Goal: Task Accomplishment & Management: Use online tool/utility

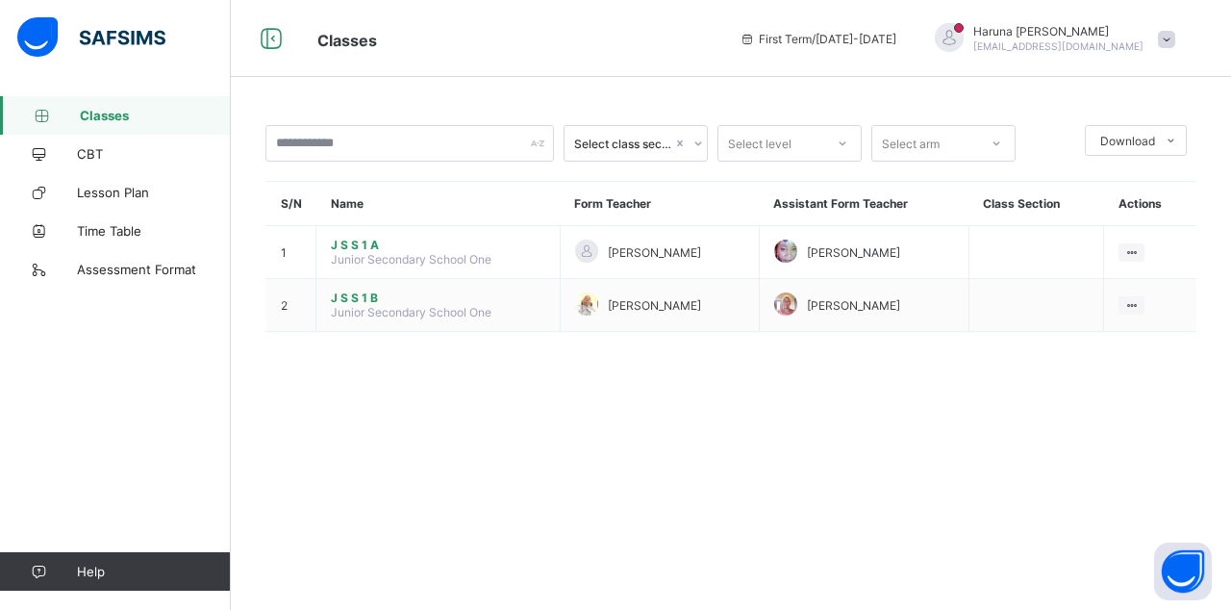
click at [0, 0] on ul "View Class" at bounding box center [0, 0] width 0 height 0
click at [0, 0] on div "View Class" at bounding box center [0, 0] width 0 height 0
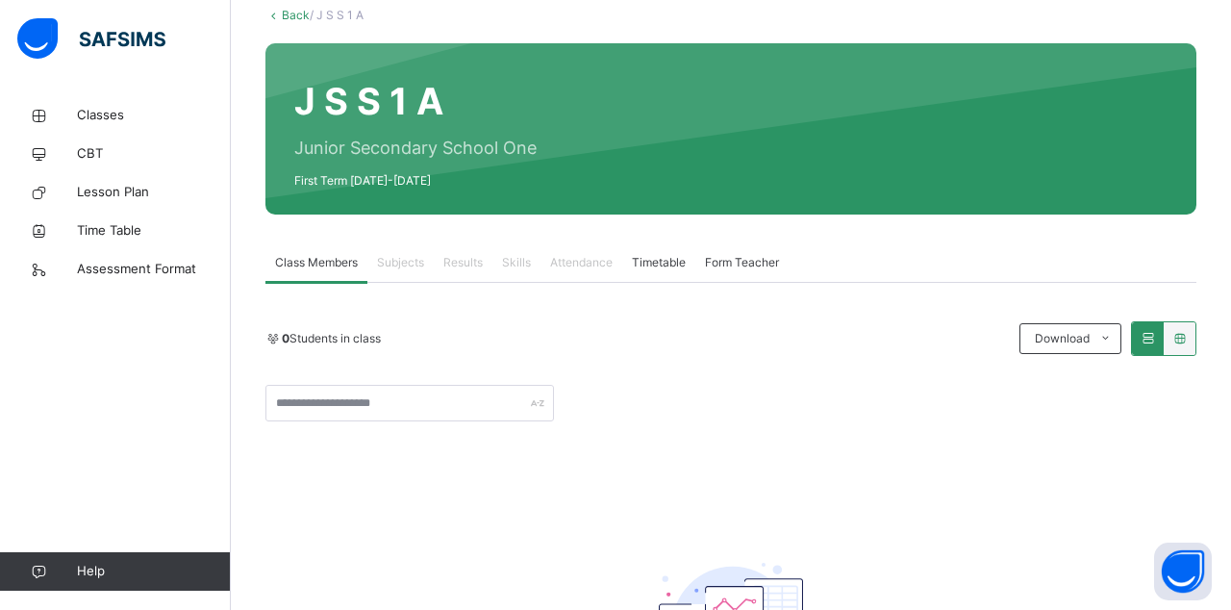
scroll to position [121, 0]
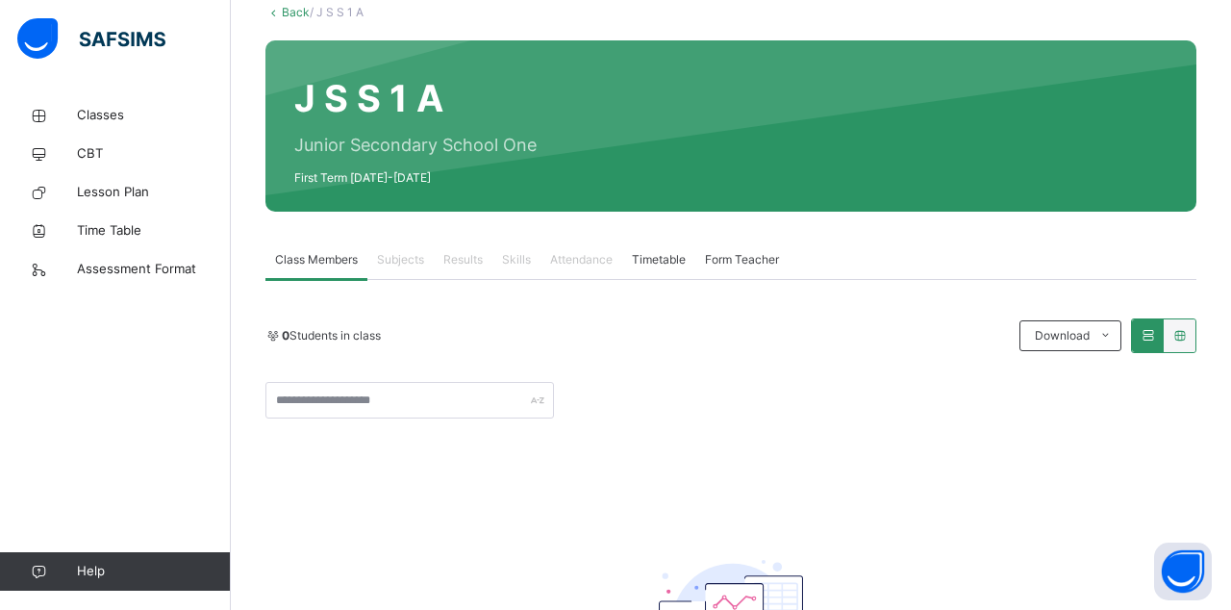
click at [587, 265] on span "Attendance" at bounding box center [581, 259] width 63 height 17
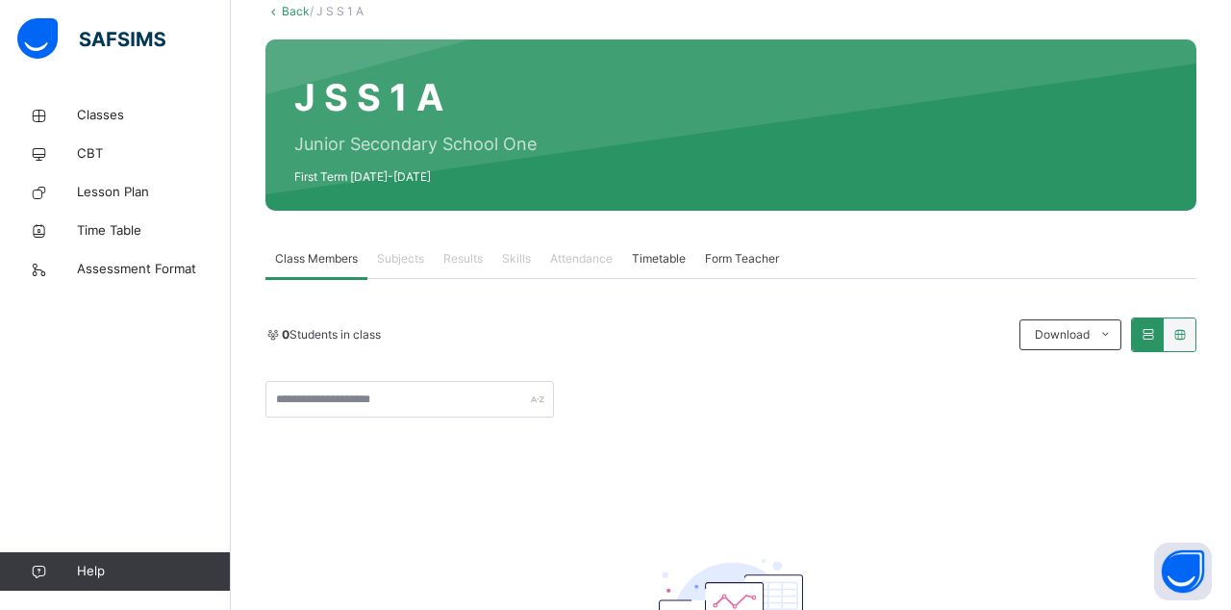
scroll to position [0, 0]
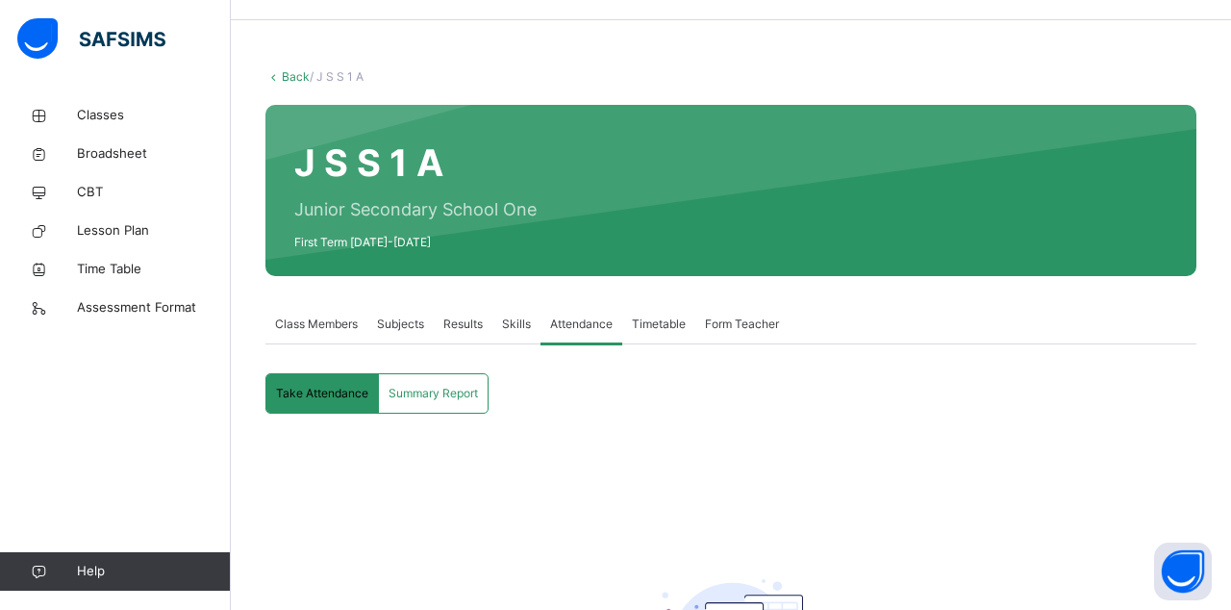
scroll to position [62, 0]
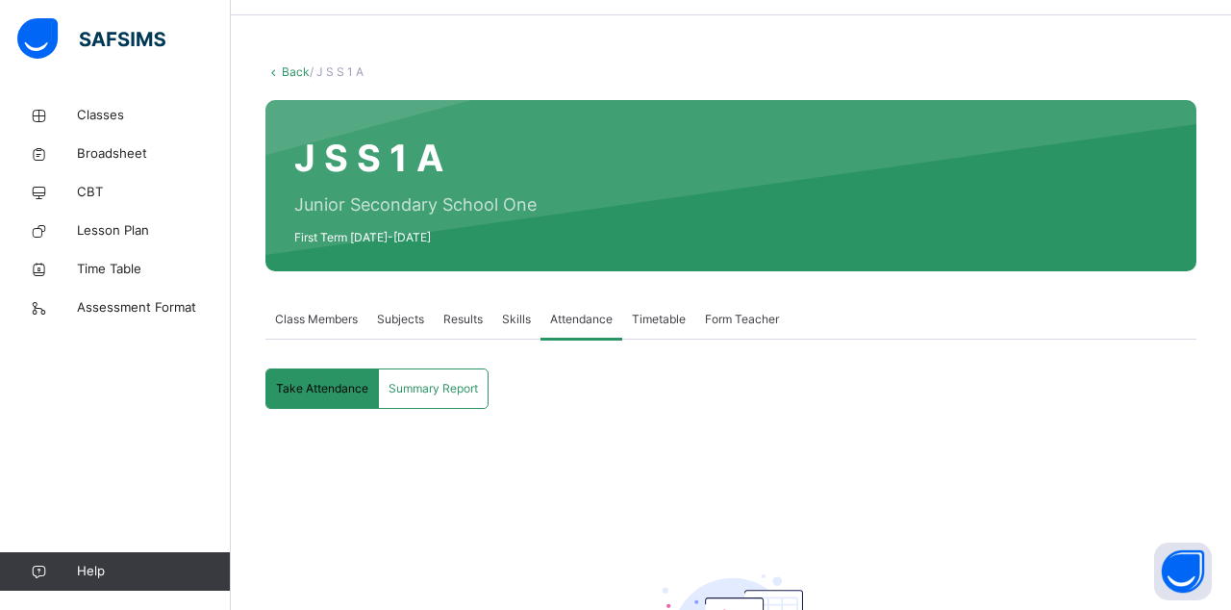
click at [331, 400] on div "Take Attendance" at bounding box center [322, 388] width 113 height 38
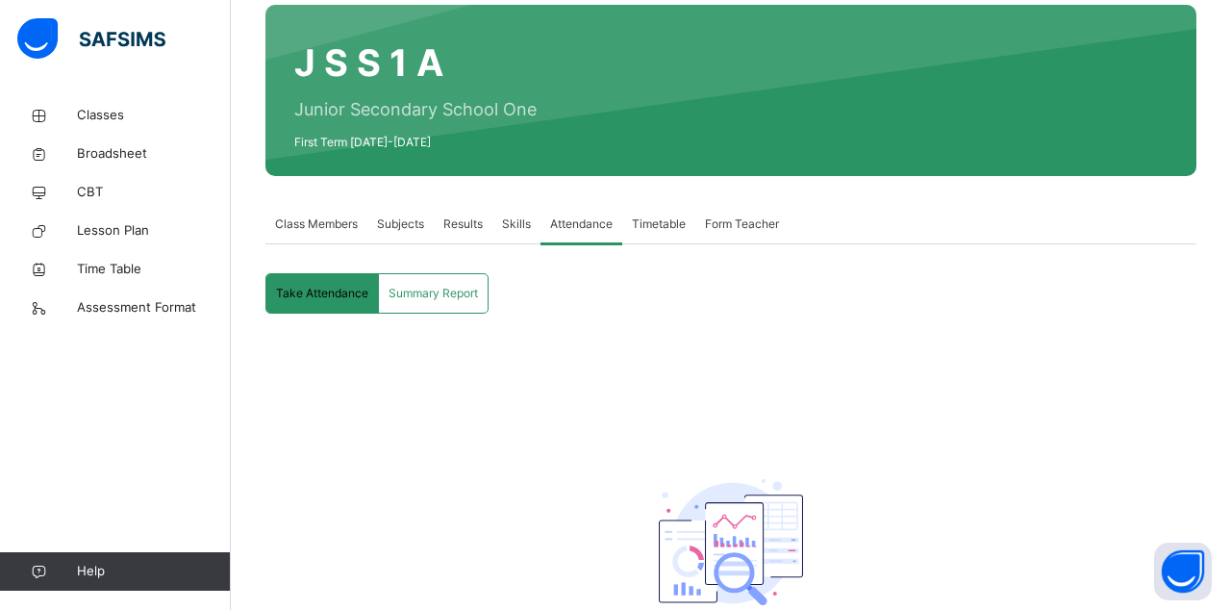
scroll to position [176, 0]
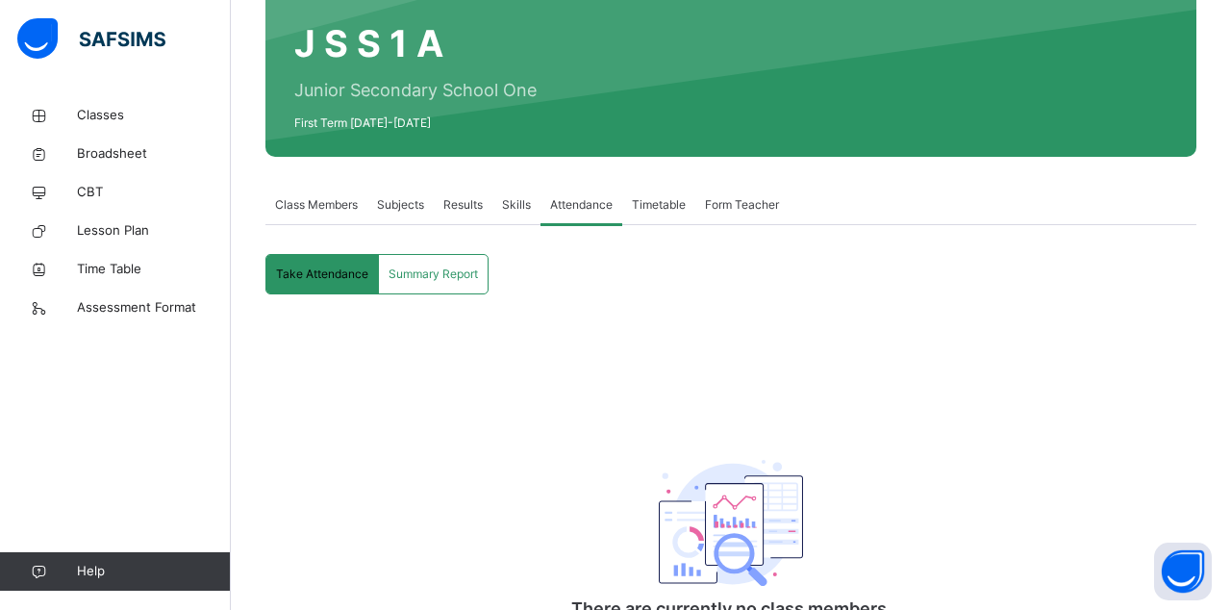
click at [336, 271] on span "Take Attendance" at bounding box center [322, 273] width 92 height 17
click at [327, 425] on div "There are currently no class members." at bounding box center [730, 484] width 931 height 341
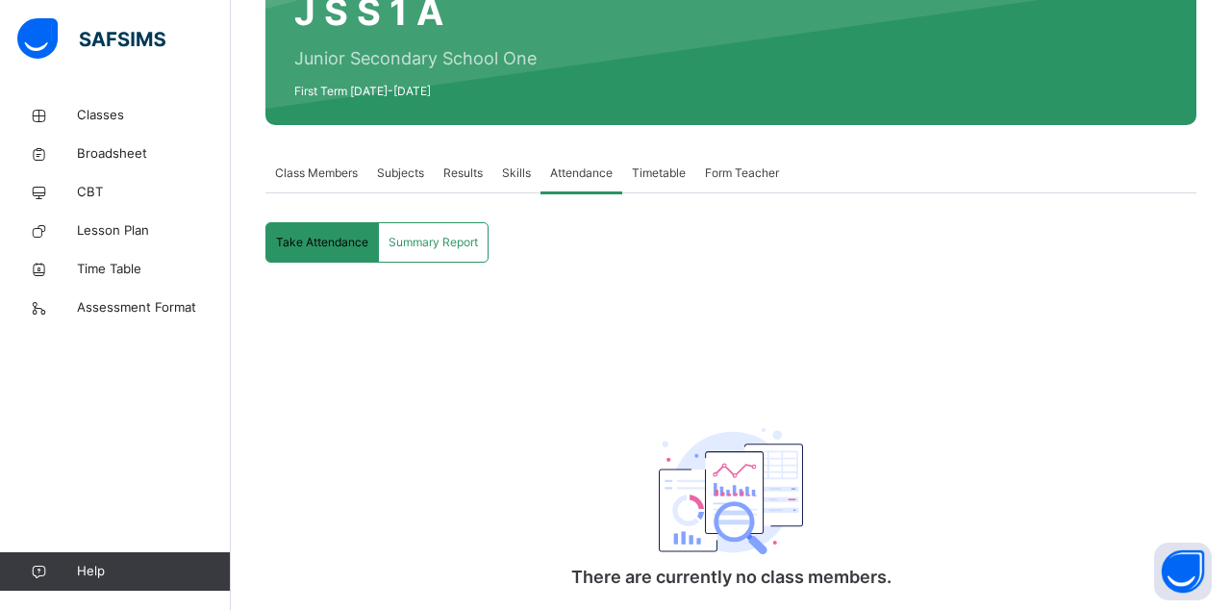
click at [315, 234] on span "Take Attendance" at bounding box center [322, 242] width 92 height 17
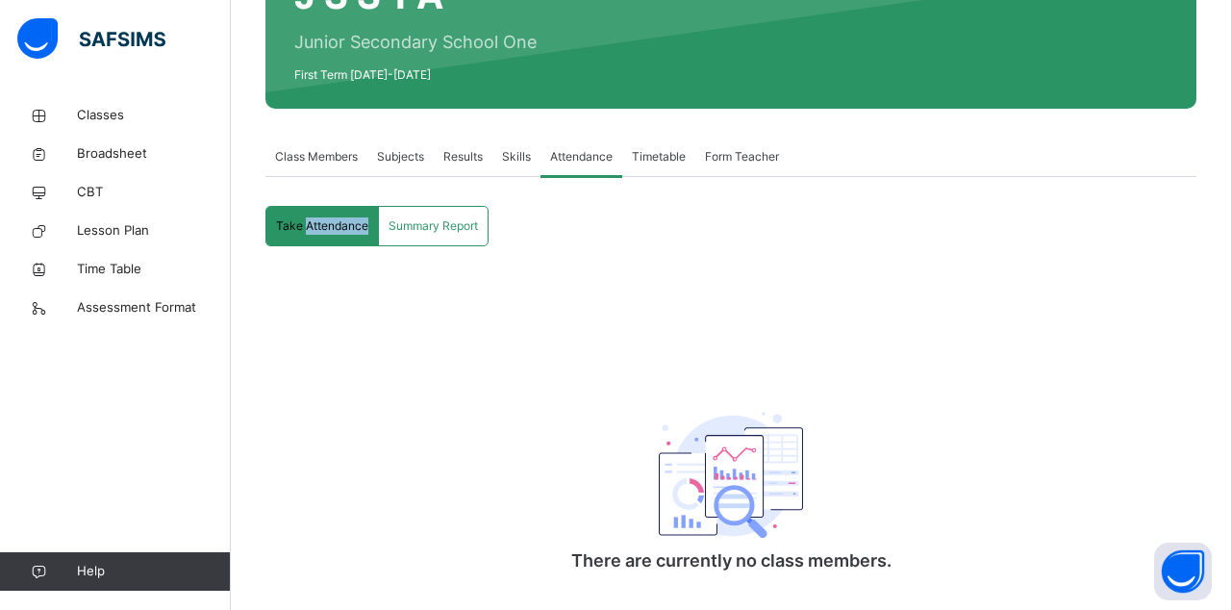
click at [303, 223] on span "Take Attendance" at bounding box center [322, 225] width 92 height 17
click at [410, 371] on div "There are currently no class members." at bounding box center [730, 435] width 931 height 341
click at [298, 222] on span "Take Attendance" at bounding box center [322, 225] width 92 height 17
click at [402, 352] on div "There are currently no class members." at bounding box center [730, 435] width 931 height 341
click at [328, 231] on span "Take Attendance" at bounding box center [322, 225] width 92 height 17
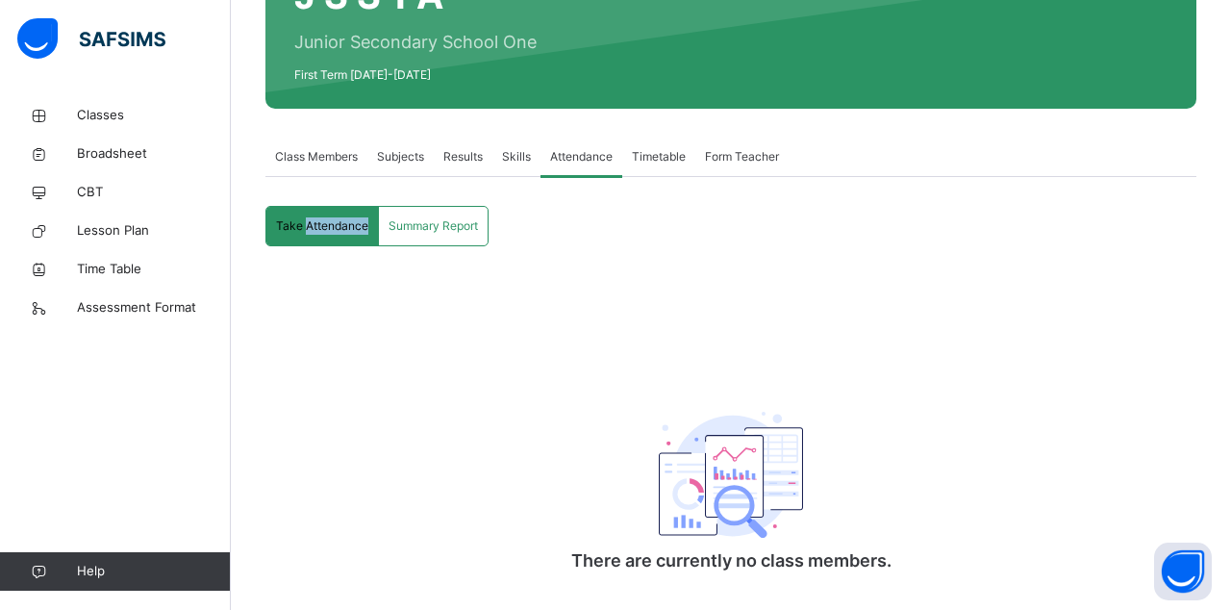
click at [401, 371] on div "There are currently no class members." at bounding box center [730, 435] width 931 height 341
click at [294, 234] on div "Take Attendance" at bounding box center [322, 226] width 113 height 38
click at [387, 173] on div "Subjects" at bounding box center [400, 157] width 66 height 38
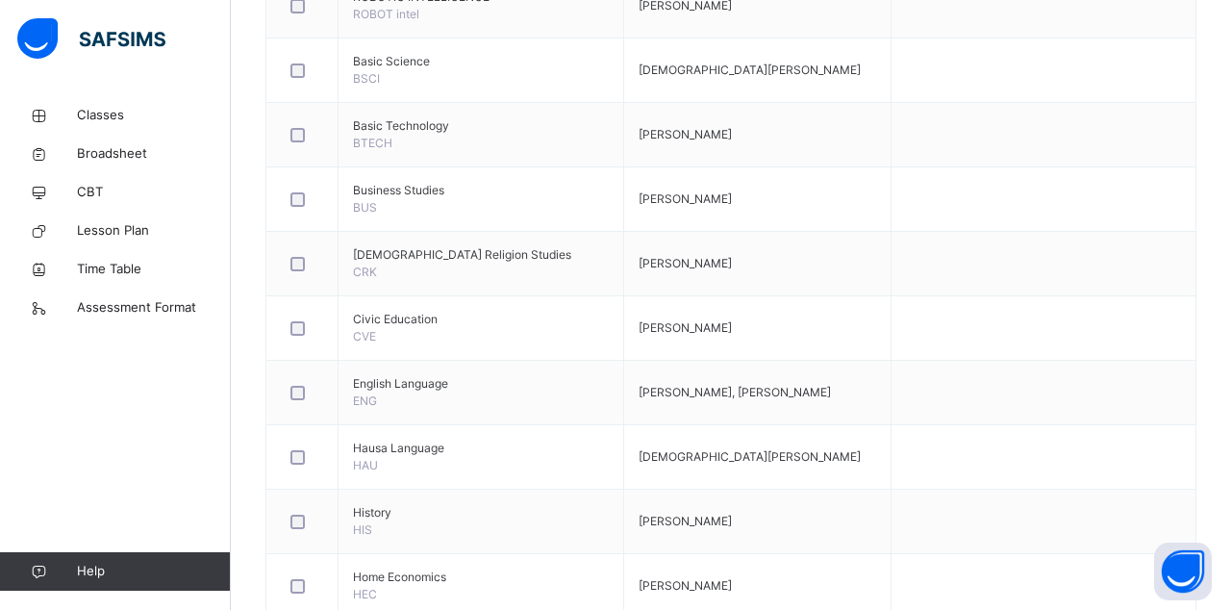
scroll to position [863, 0]
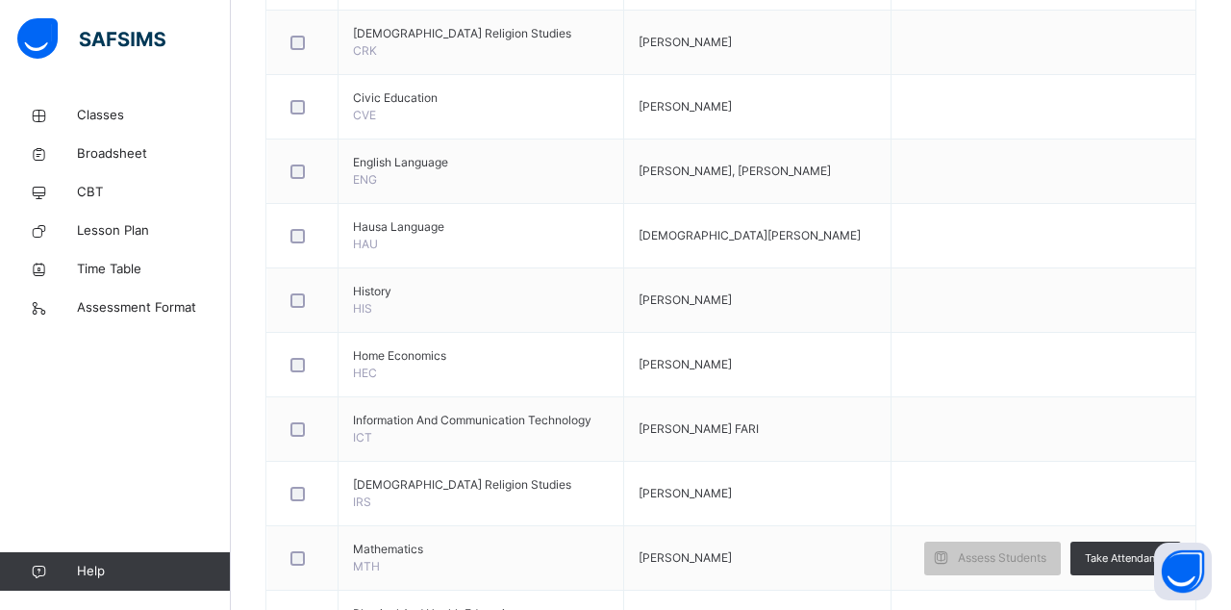
click at [1134, 553] on span "Take Attendance" at bounding box center [1126, 558] width 82 height 16
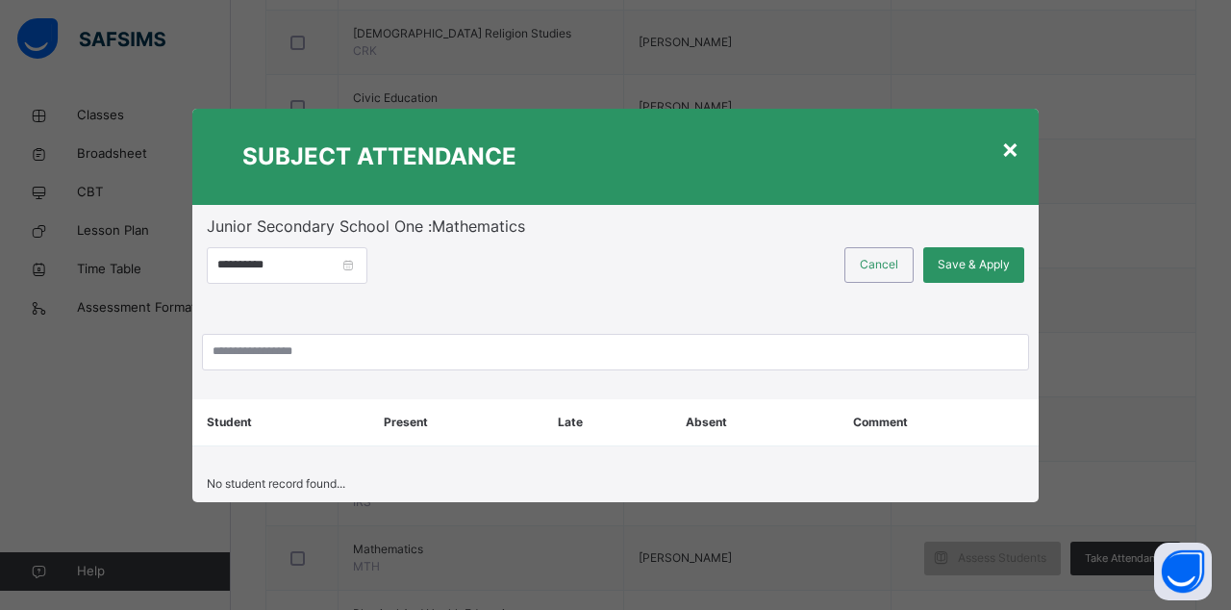
click at [1014, 168] on div "×" at bounding box center [1010, 148] width 18 height 40
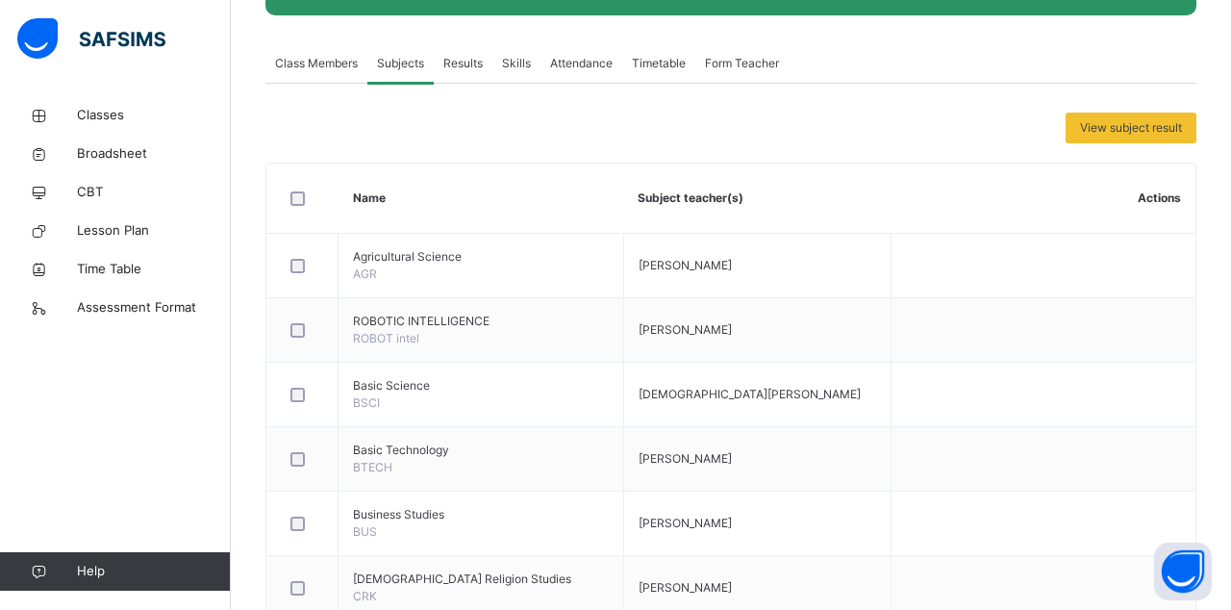
scroll to position [0, 0]
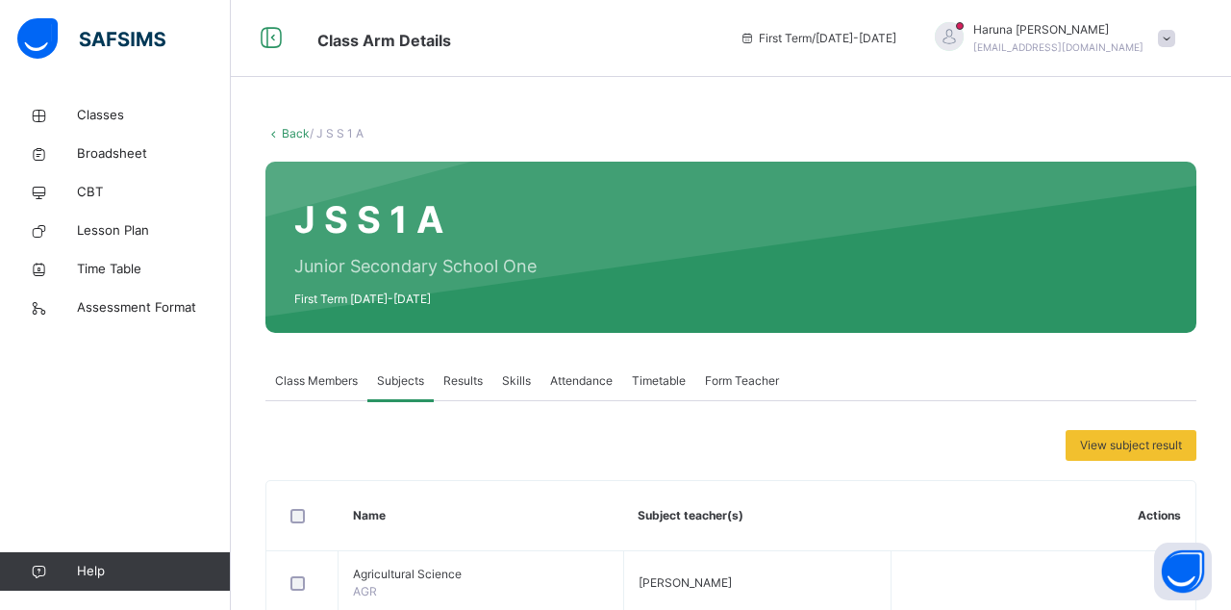
click at [585, 381] on span "Attendance" at bounding box center [581, 380] width 63 height 17
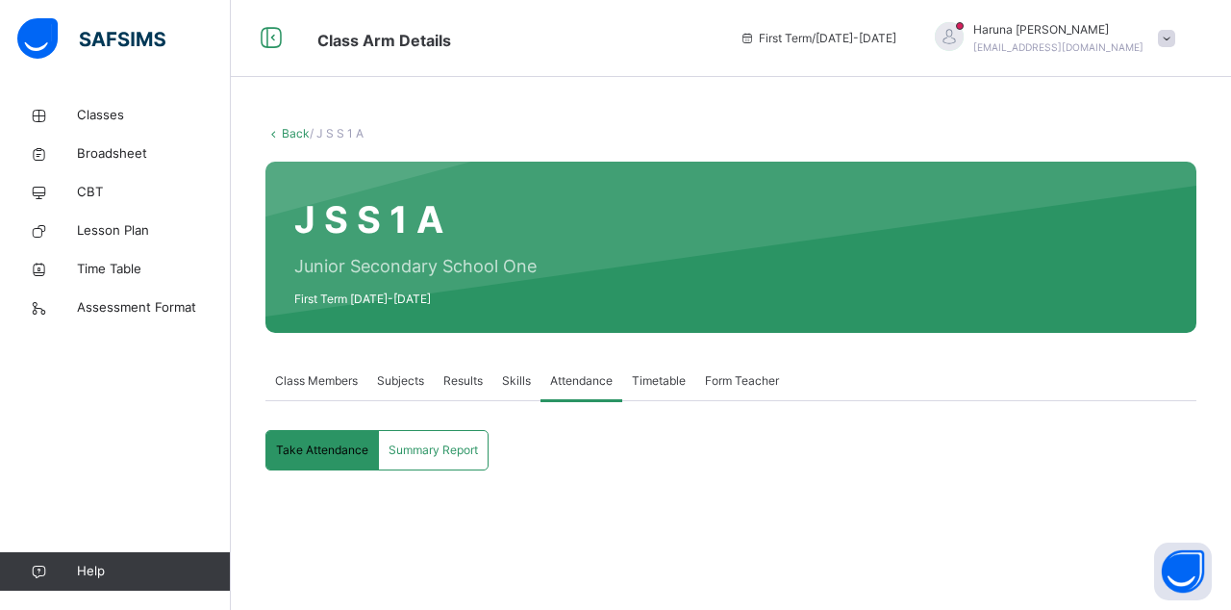
click at [312, 441] on span "Take Attendance" at bounding box center [322, 449] width 92 height 17
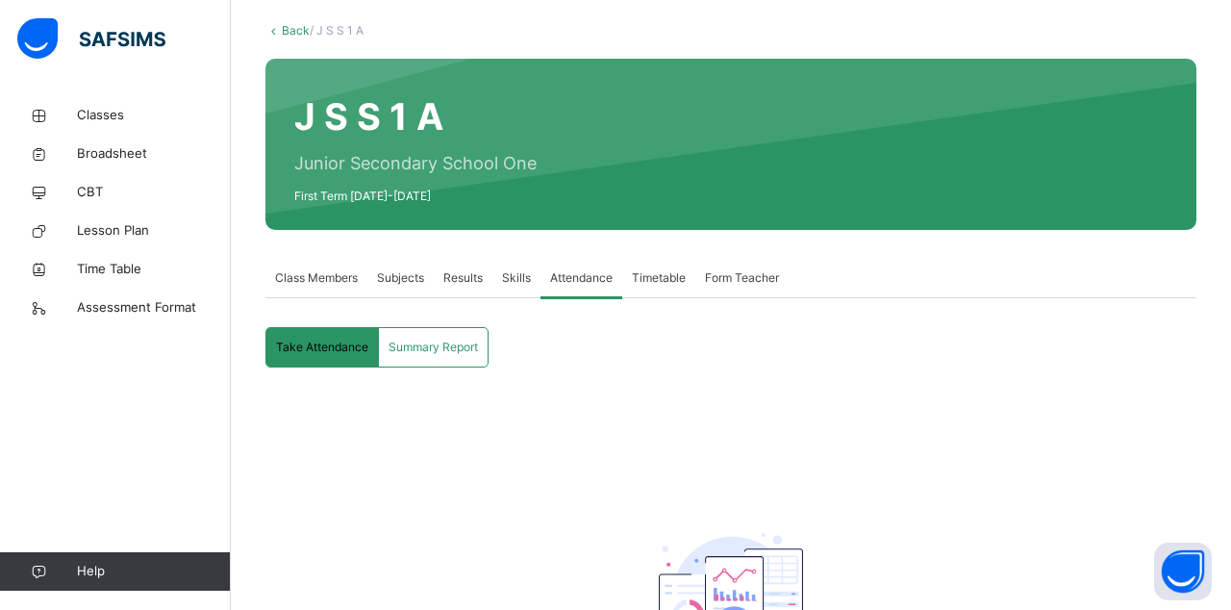
click at [385, 281] on span "Subjects" at bounding box center [400, 277] width 47 height 17
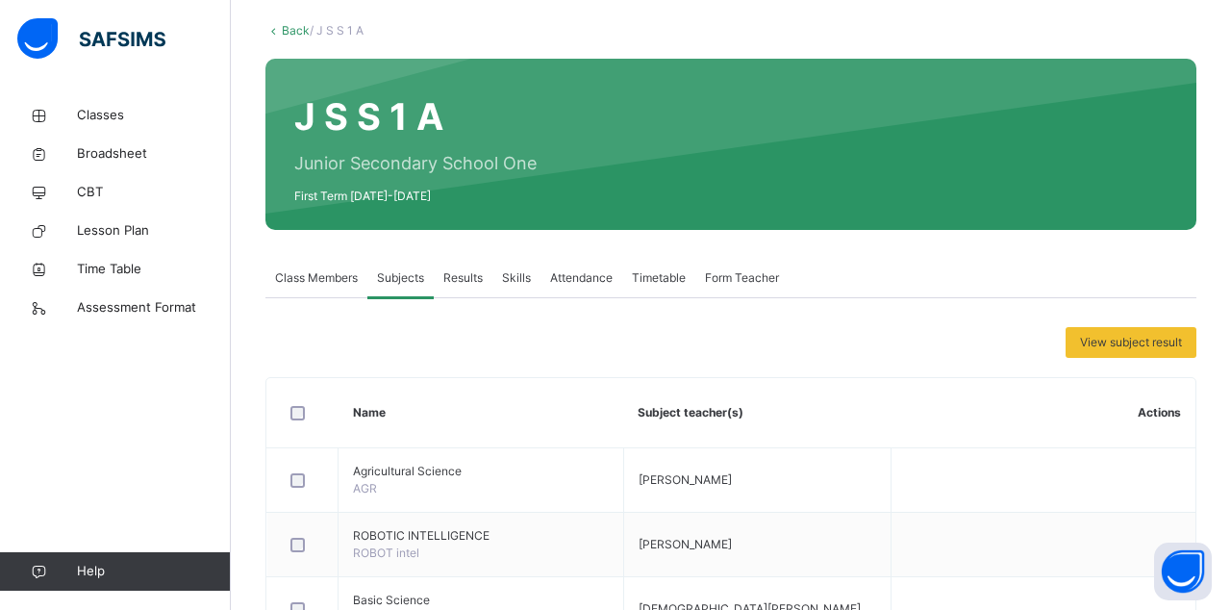
click at [95, 124] on span "Classes" at bounding box center [154, 115] width 154 height 19
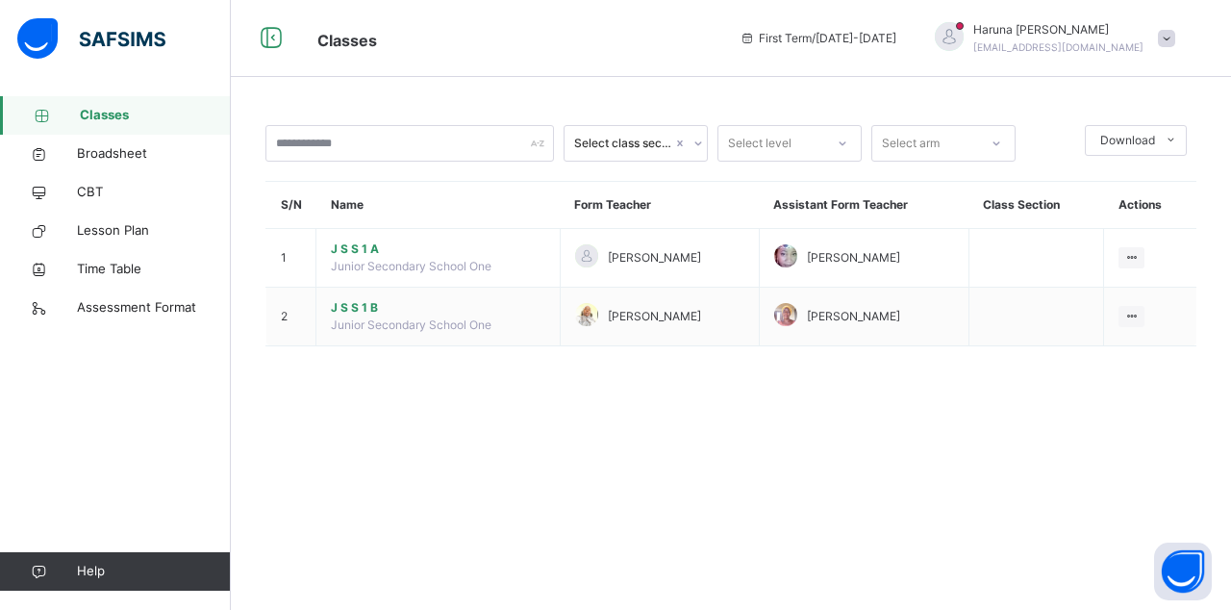
click at [1145, 255] on div at bounding box center [1132, 257] width 26 height 21
click at [0, 0] on div "View Class" at bounding box center [0, 0] width 0 height 0
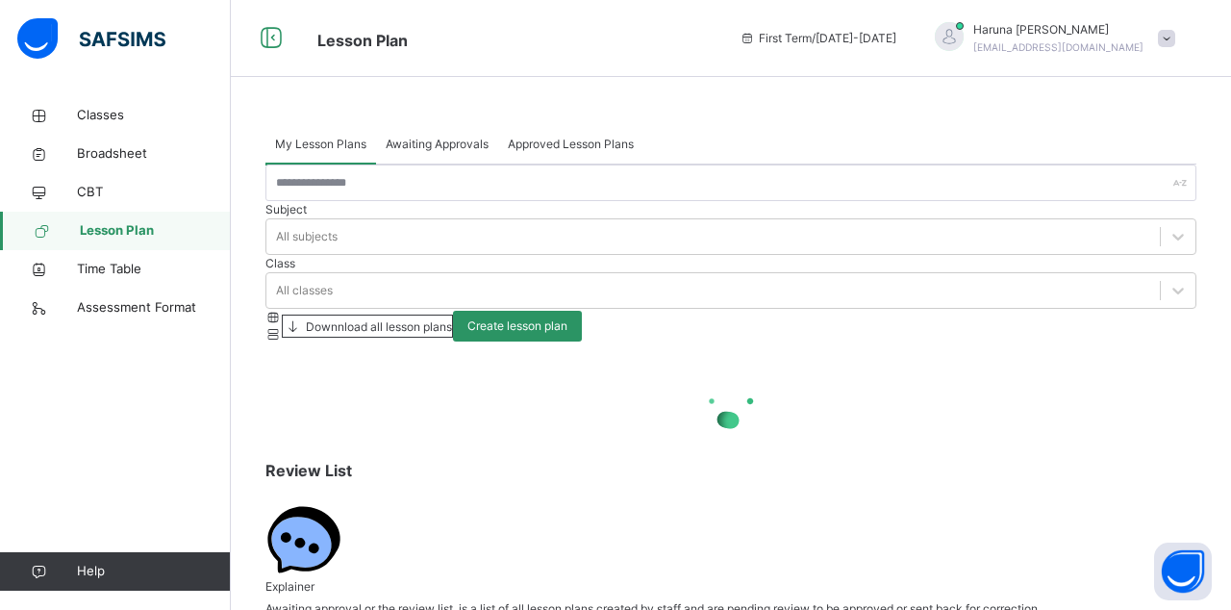
scroll to position [92, 0]
